Goal: Task Accomplishment & Management: Manage account settings

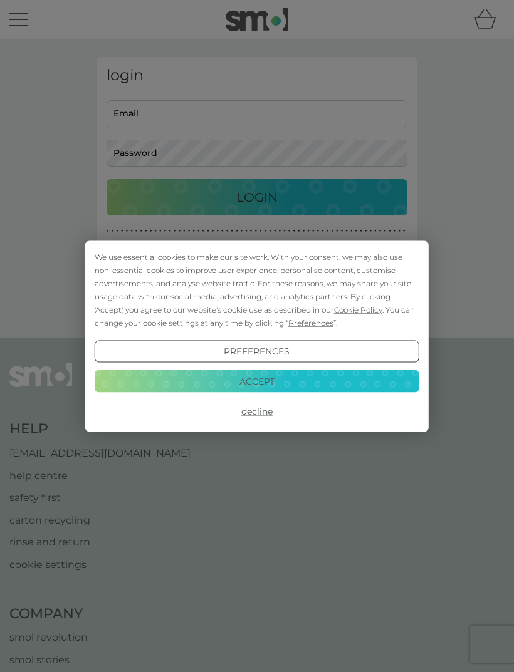
click at [259, 406] on button "Decline" at bounding box center [257, 411] width 324 height 23
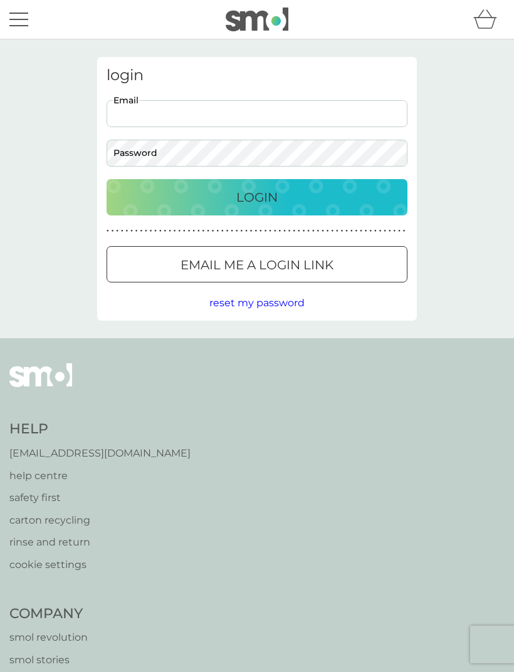
type input "[PERSON_NAME][EMAIL_ADDRESS][DOMAIN_NAME]"
click at [257, 197] on button "Login" at bounding box center [256, 197] width 301 height 36
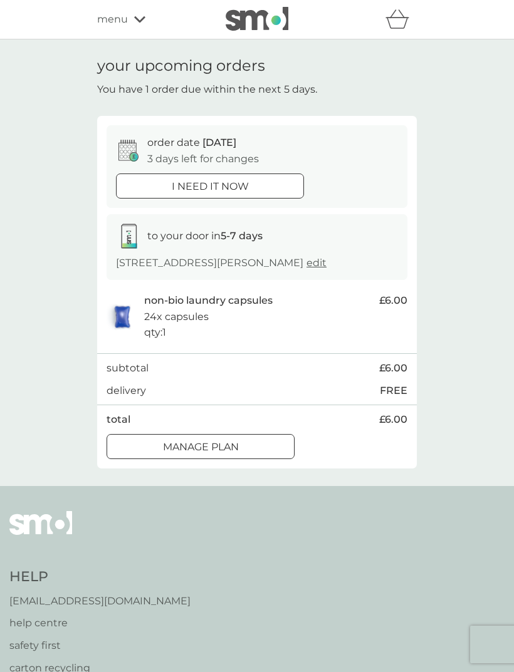
click at [208, 454] on div at bounding box center [200, 446] width 45 height 13
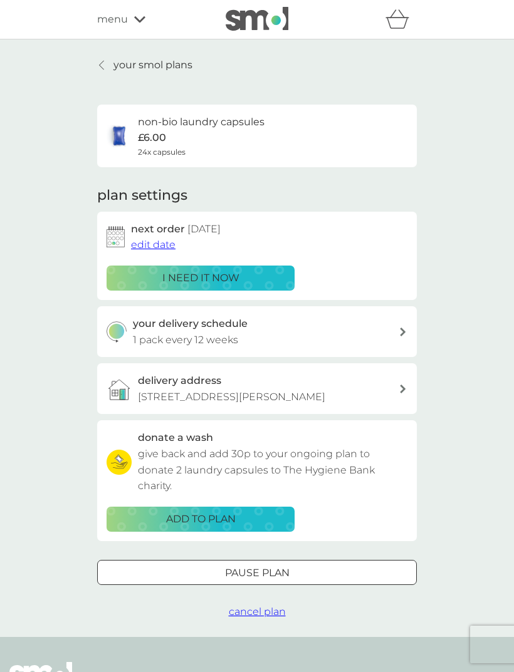
click at [401, 329] on icon at bounding box center [403, 332] width 6 height 9
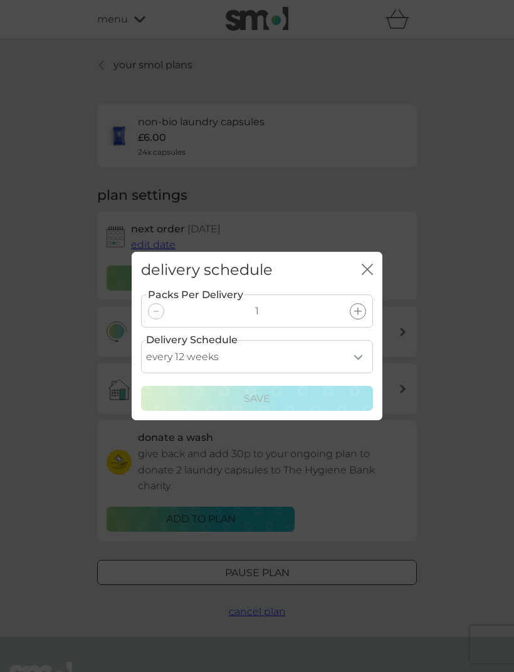
click at [366, 359] on select "every 1 week every 2 weeks every 3 weeks every 4 weeks every 5 weeks every 6 we…" at bounding box center [257, 356] width 232 height 33
select select "98"
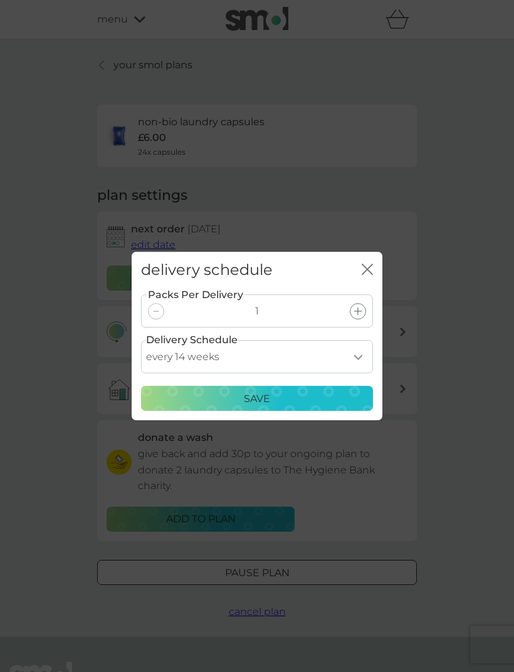
click at [267, 400] on p "Save" at bounding box center [257, 399] width 26 height 16
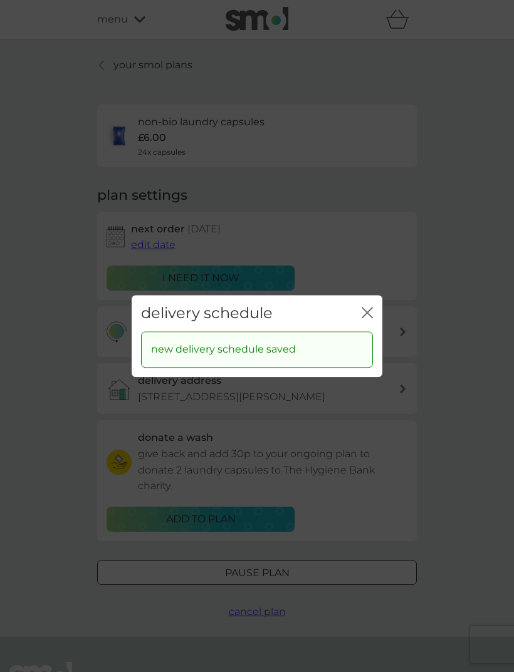
click at [371, 318] on icon "close" at bounding box center [366, 312] width 11 height 11
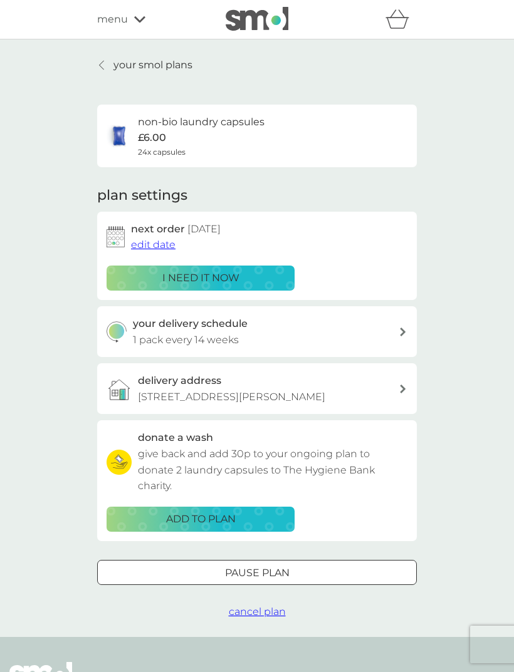
click at [239, 576] on div at bounding box center [242, 572] width 8 height 8
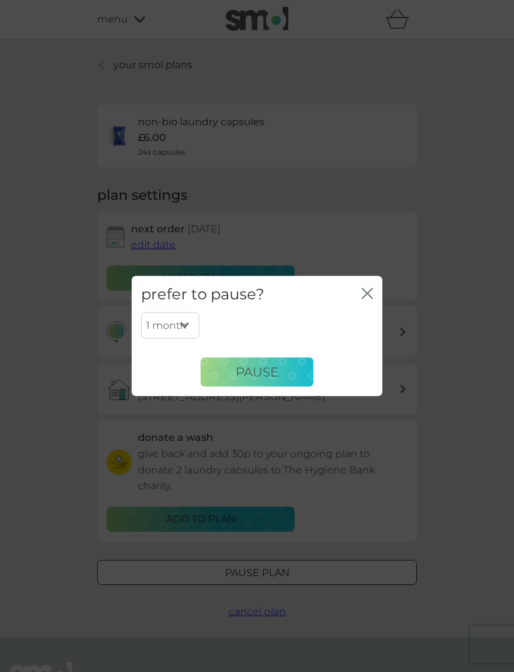
click at [183, 324] on select "1 month 2 months 3 months 4 months 5 months 6 months" at bounding box center [170, 326] width 58 height 26
click at [272, 371] on span "Pause" at bounding box center [257, 372] width 43 height 15
